Goal: Use online tool/utility: Use online tool/utility

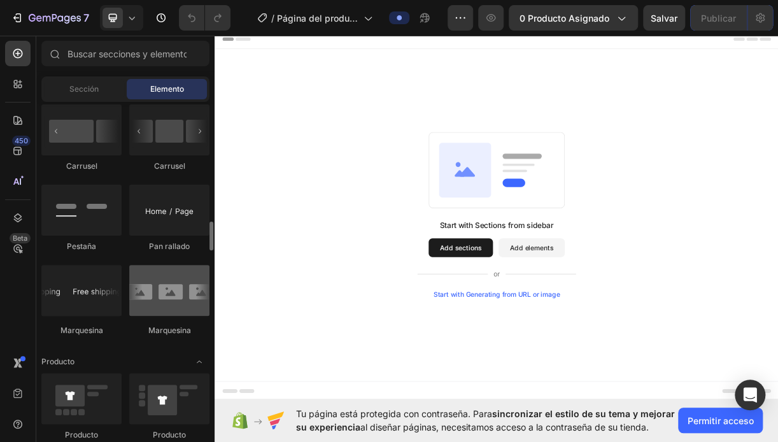
scroll to position [1464, 0]
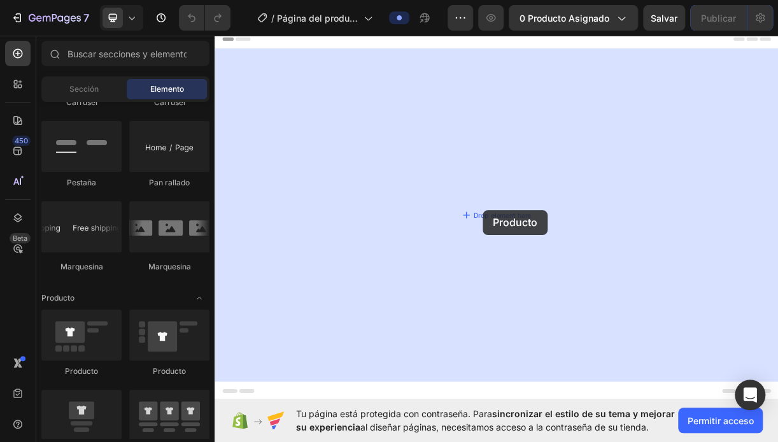
drag, startPoint x: 285, startPoint y: 365, endPoint x: 578, endPoint y: 274, distance: 306.9
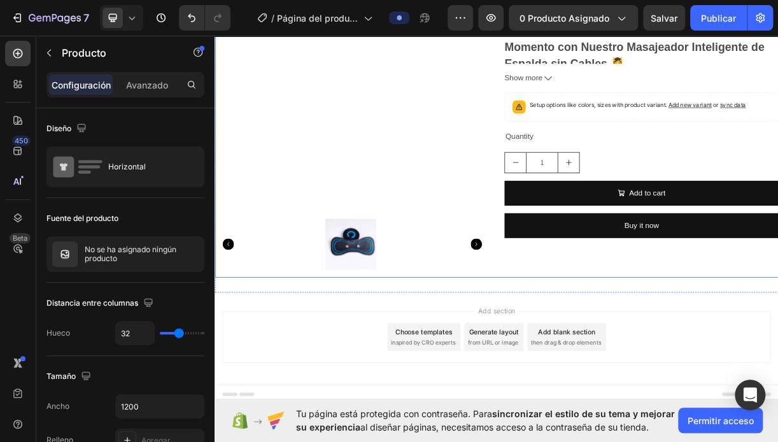
scroll to position [0, 0]
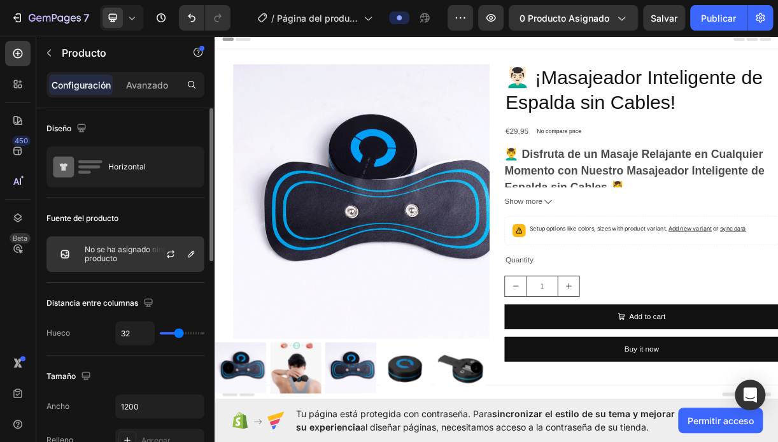
click at [118, 264] on div "No se ha asignado ningún producto" at bounding box center [125, 254] width 158 height 36
click at [148, 258] on div at bounding box center [176, 254] width 56 height 34
click at [146, 258] on p "No se ha asignado ningún producto" at bounding box center [142, 254] width 114 height 18
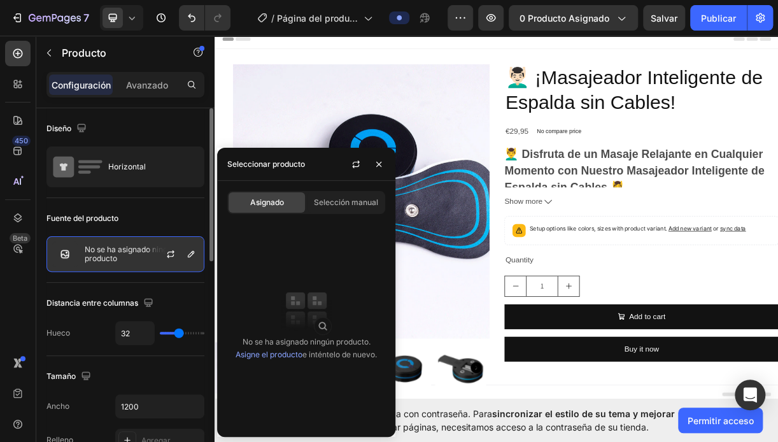
click at [146, 254] on p "No se ha asignado ningún producto" at bounding box center [142, 254] width 114 height 18
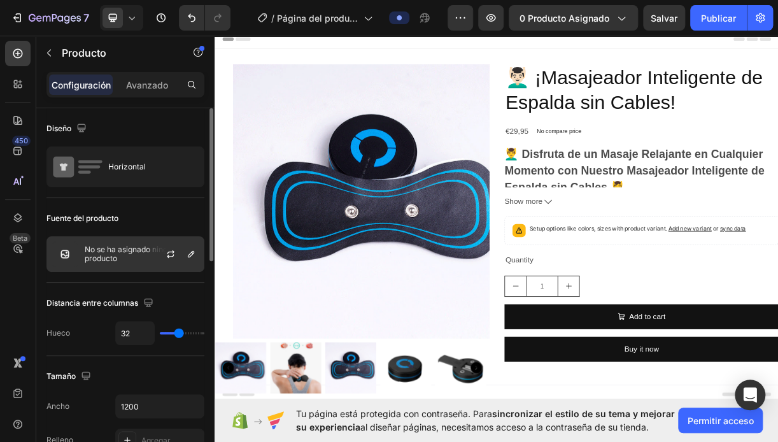
click at [122, 251] on p "No se ha asignado ningún producto" at bounding box center [142, 254] width 114 height 18
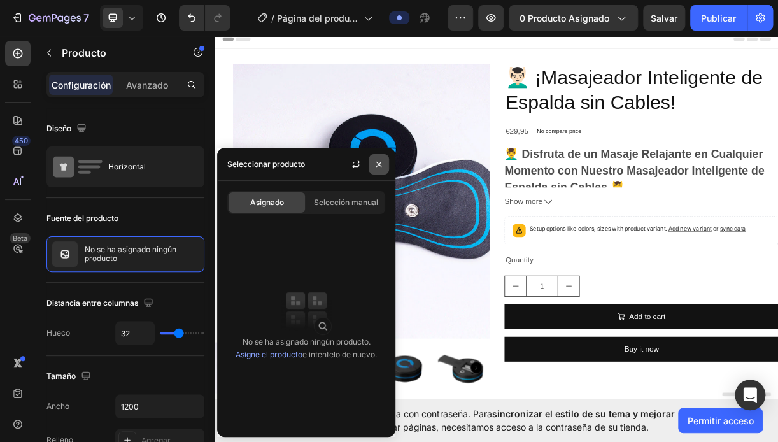
click at [379, 169] on button "button" at bounding box center [379, 164] width 20 height 20
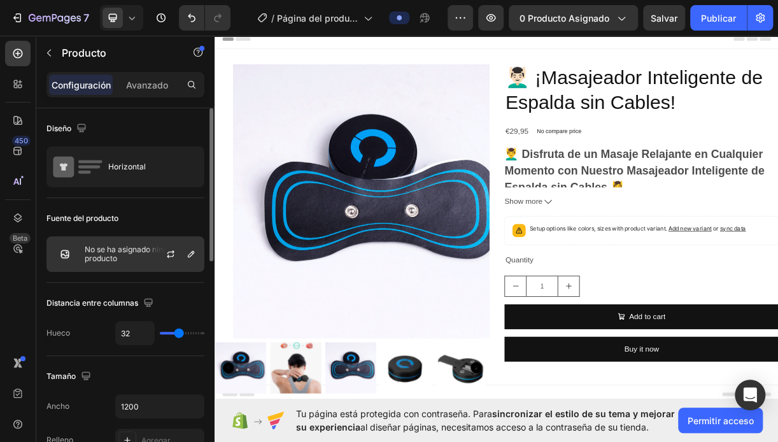
click at [109, 257] on p "No se ha asignado ningún producto" at bounding box center [142, 254] width 114 height 18
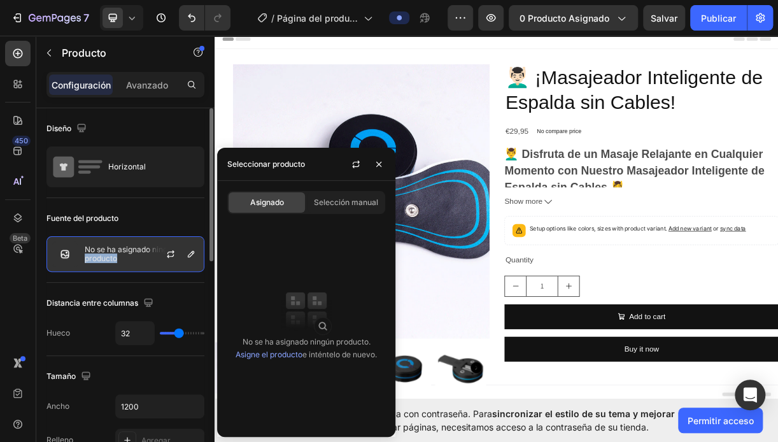
click at [109, 257] on p "No se ha asignado ningún producto" at bounding box center [142, 254] width 114 height 18
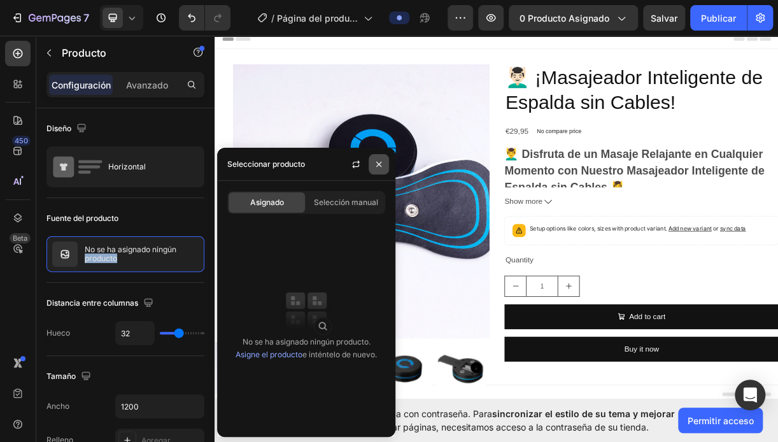
click at [377, 168] on icon "button" at bounding box center [379, 164] width 10 height 10
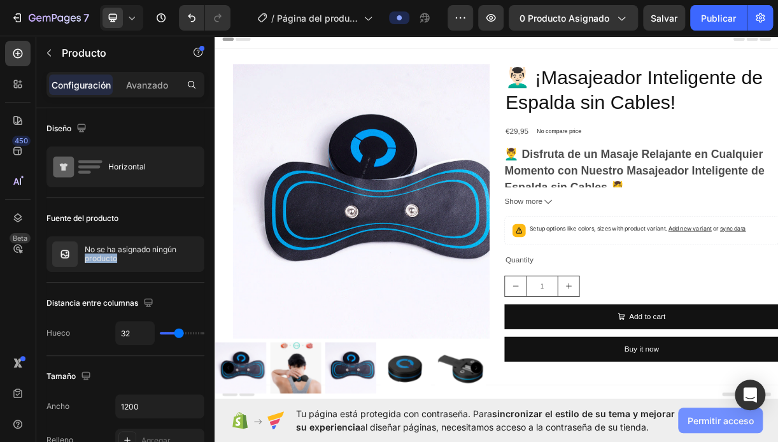
click at [726, 424] on span "Permitir acceso" at bounding box center [721, 420] width 66 height 13
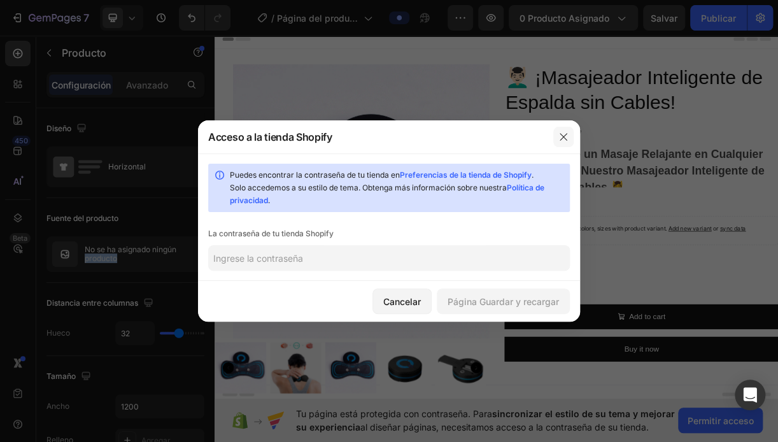
click at [560, 135] on icon "button" at bounding box center [563, 137] width 10 height 10
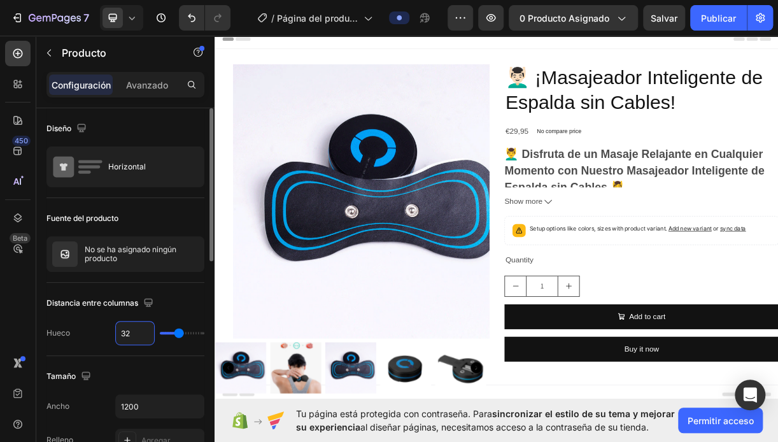
click at [131, 335] on input "32" at bounding box center [135, 333] width 38 height 23
click at [132, 337] on input "32" at bounding box center [135, 333] width 38 height 23
type input "3"
type input "0"
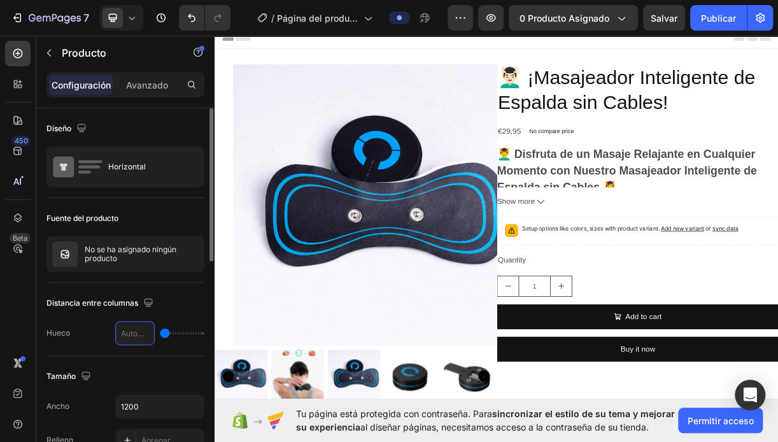
type input "5"
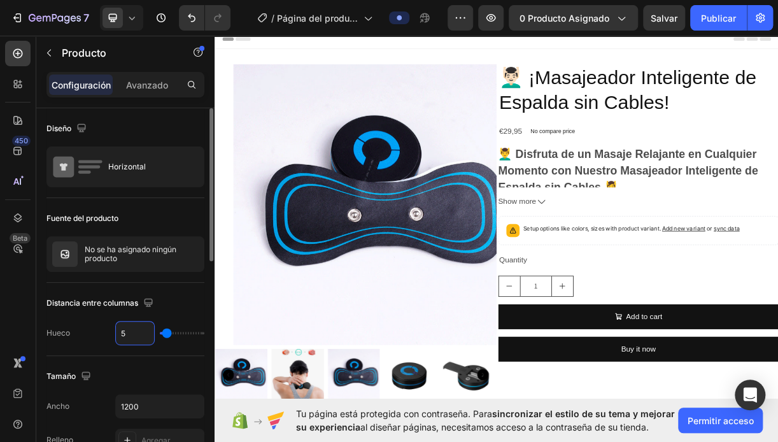
type input "50"
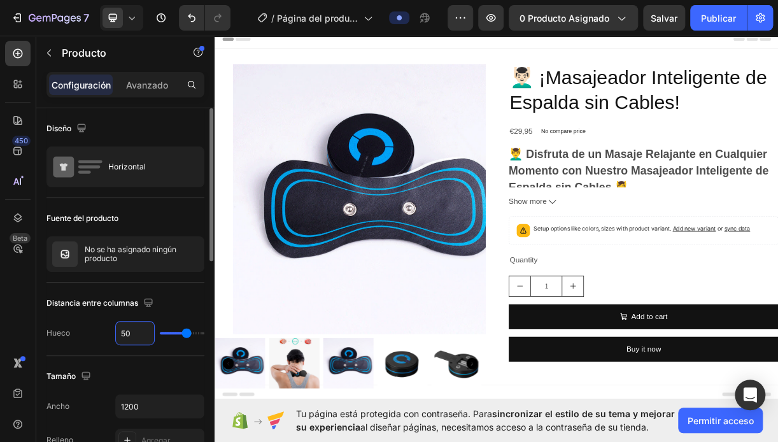
type input "5"
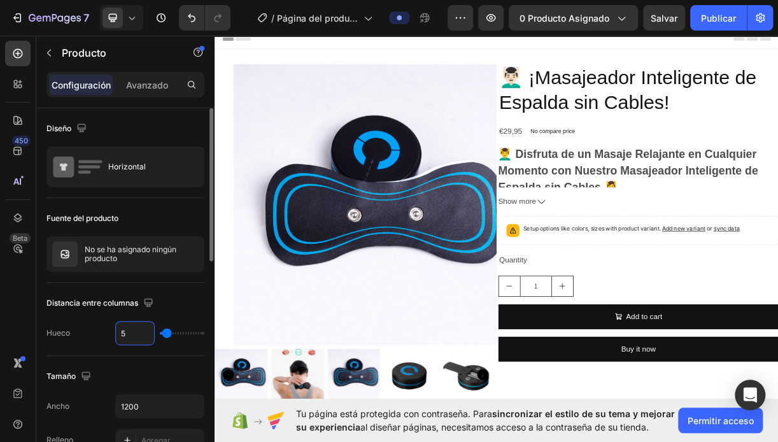
type input "0"
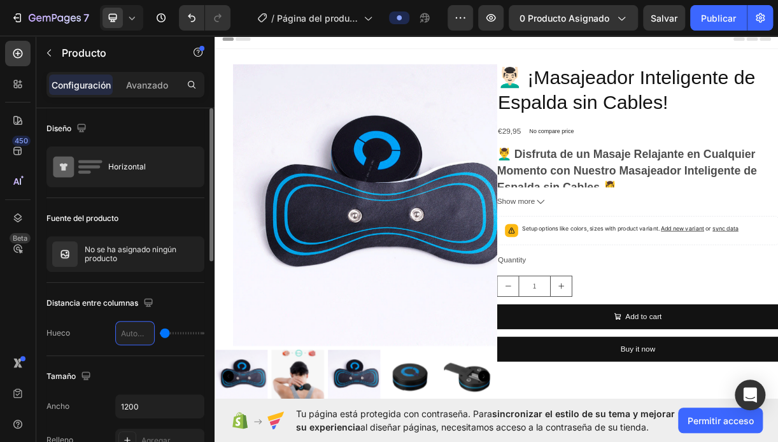
type input "2"
type input "20"
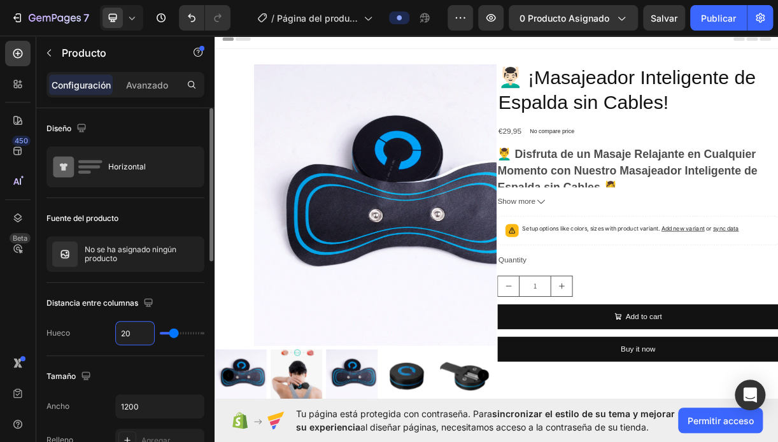
type input "2"
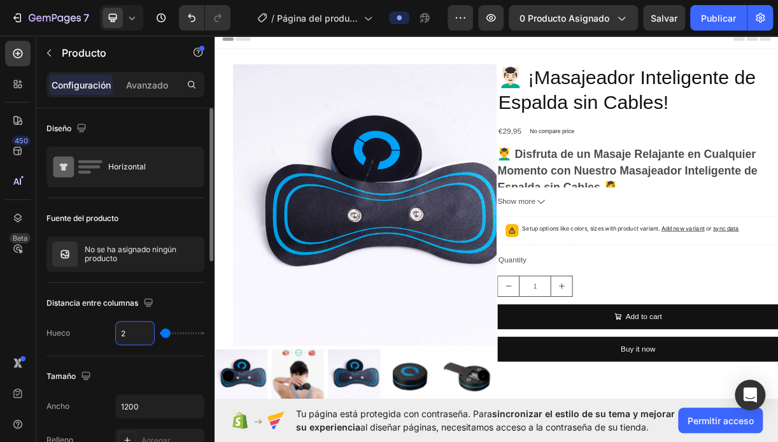
type input "0"
type input "3"
type input "32"
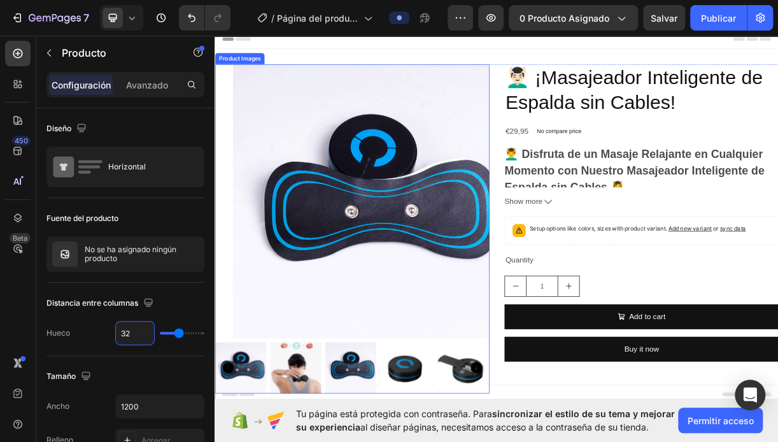
click at [434, 410] on img at bounding box center [425, 262] width 372 height 372
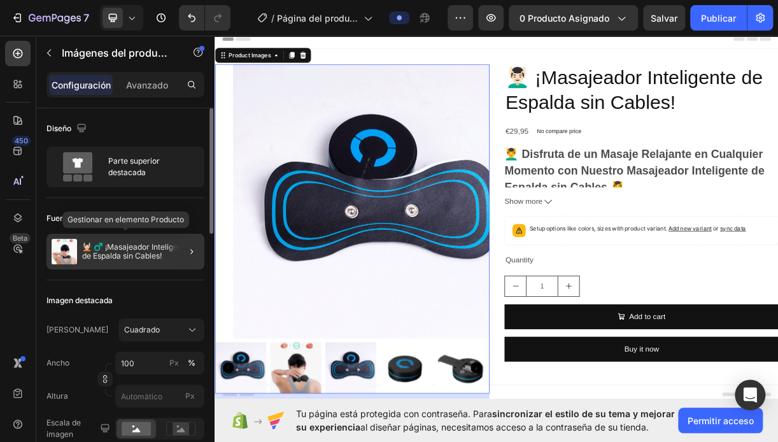
click at [132, 252] on p "💆🏻 ♂️ ¡Masajeador Inteligente de Espalda sin Cables!" at bounding box center [140, 252] width 117 height 18
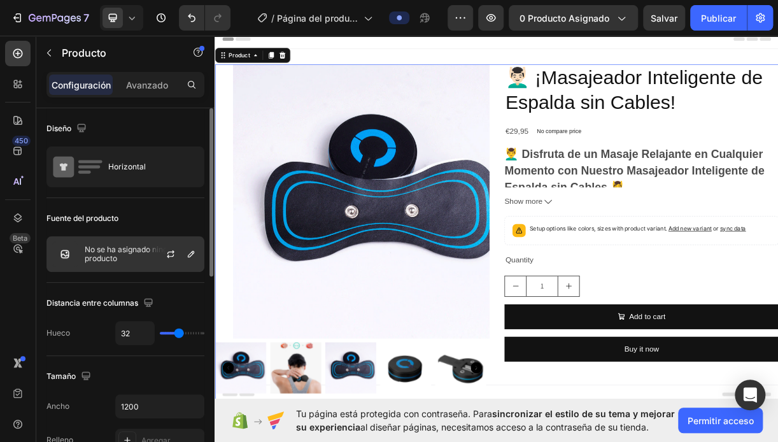
click at [134, 252] on p "No se ha asignado ningún producto" at bounding box center [142, 254] width 114 height 18
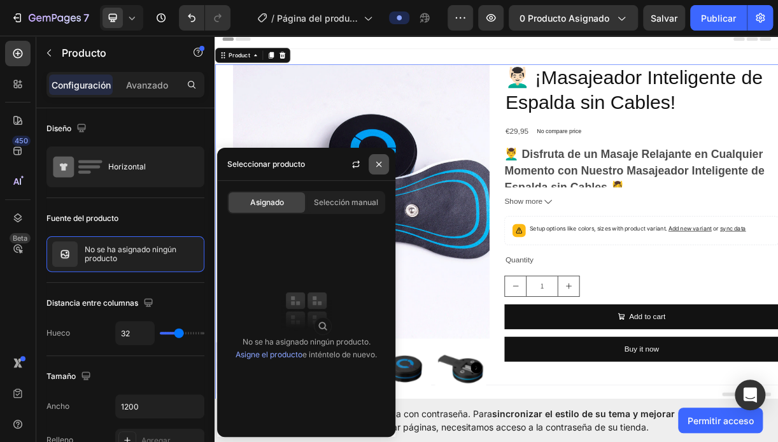
click at [384, 164] on button "button" at bounding box center [379, 164] width 20 height 20
